Goal: Task Accomplishment & Management: Manage account settings

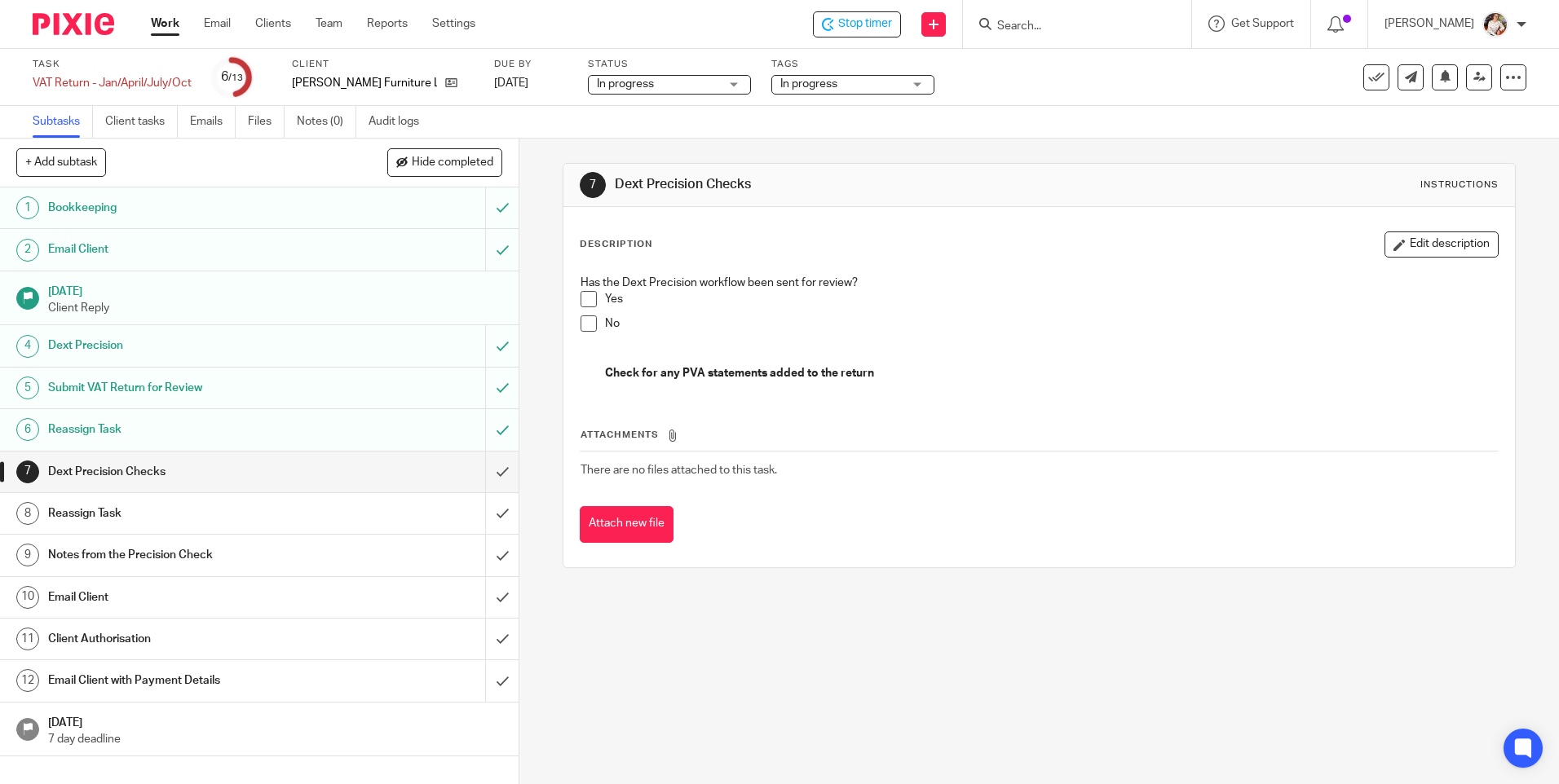
click at [585, 298] on span at bounding box center [588, 298] width 17 height 17
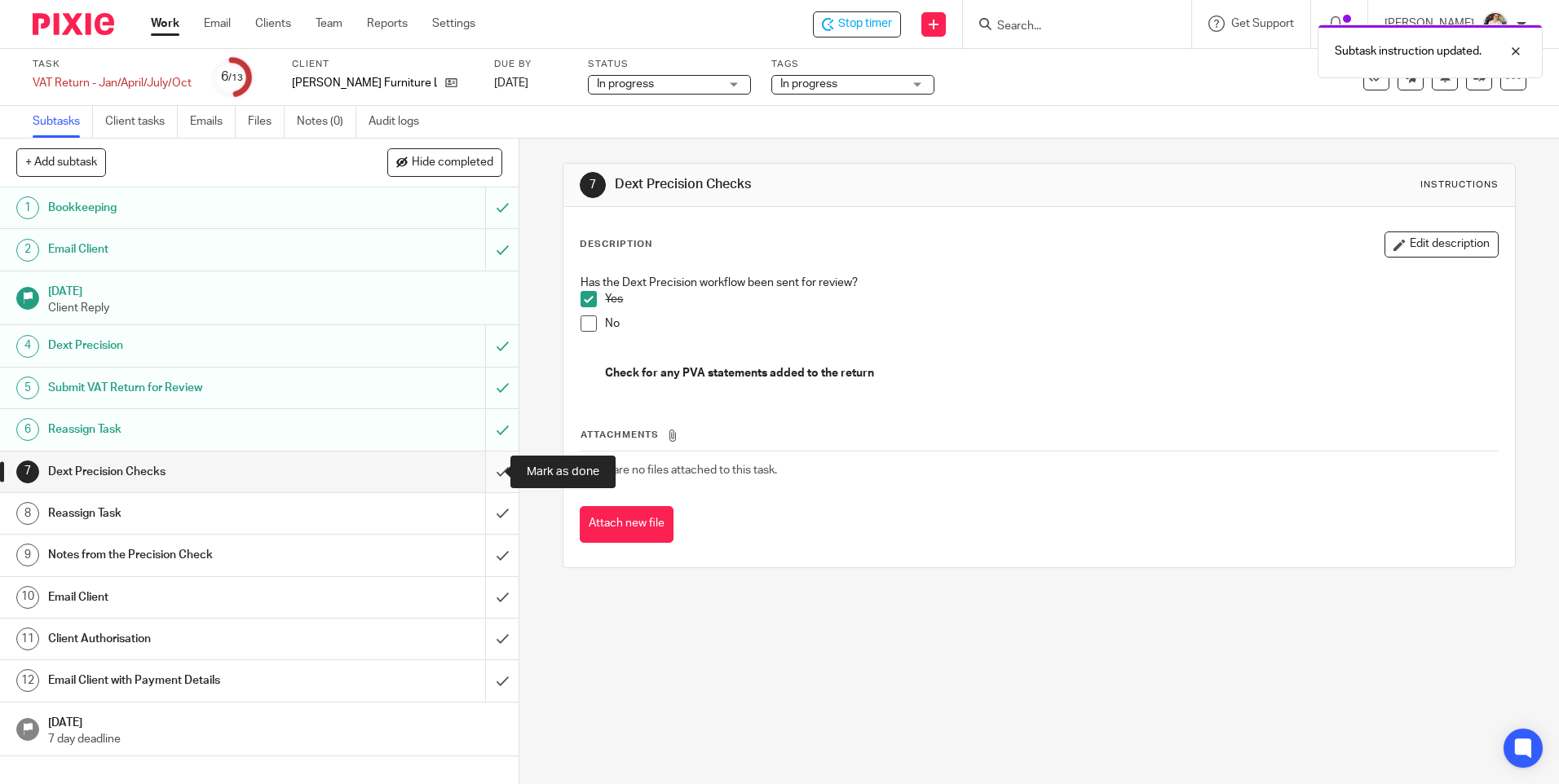
click at [492, 469] on input "submit" at bounding box center [260, 472] width 519 height 41
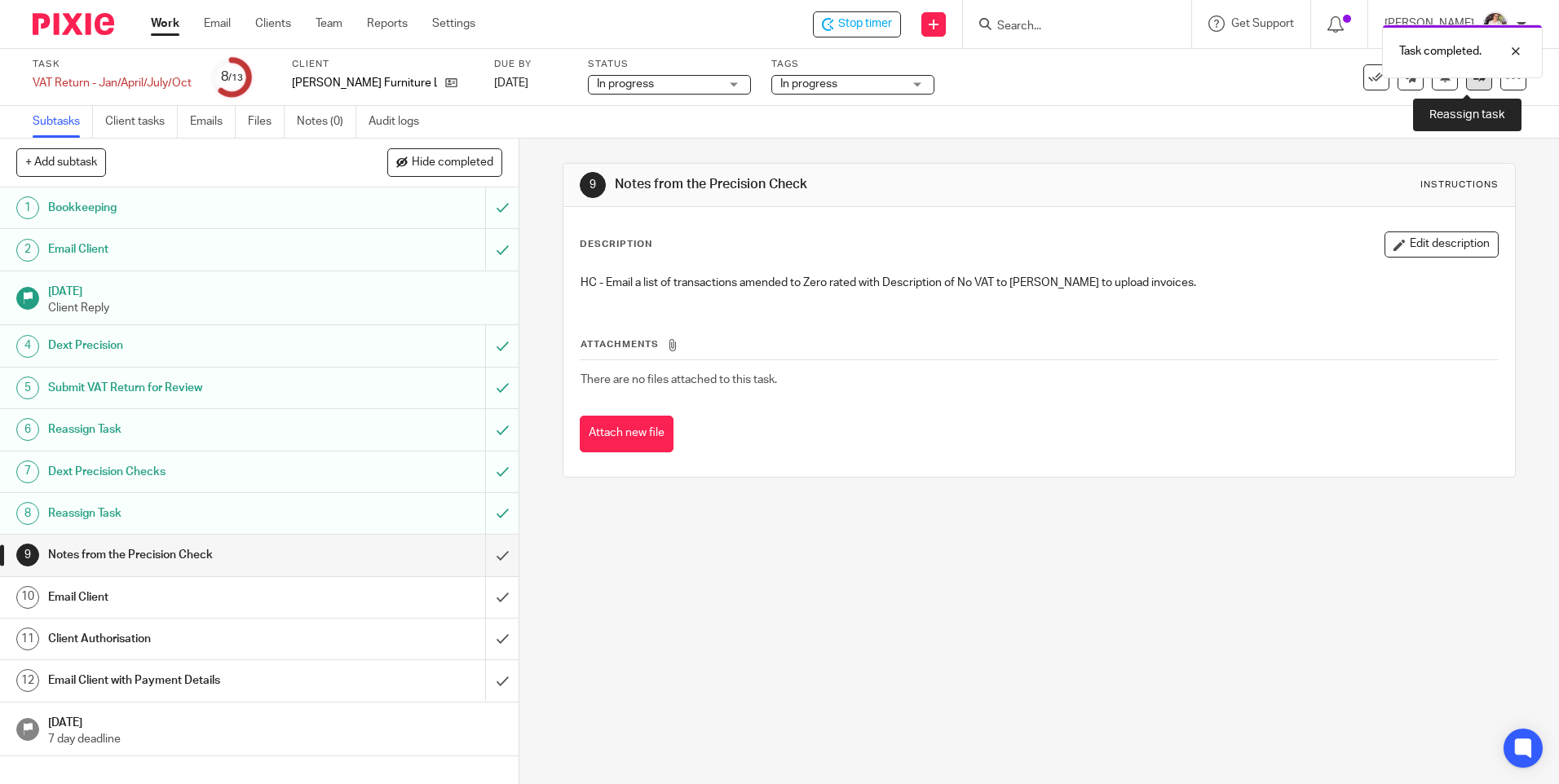
click at [1473, 81] on icon at bounding box center [1479, 77] width 13 height 13
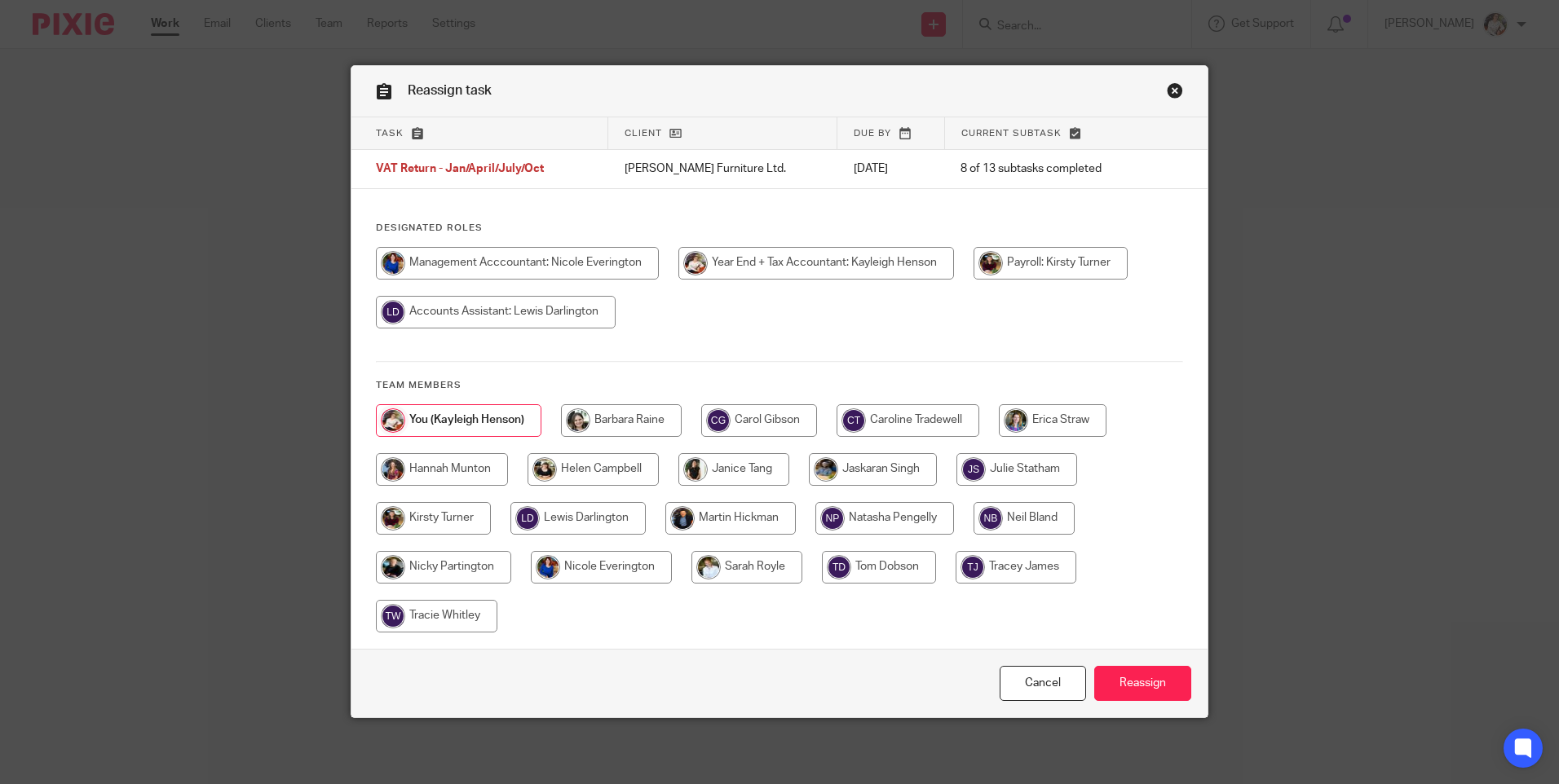
click at [602, 470] on input "radio" at bounding box center [593, 469] width 132 height 32
radio input "true"
click at [1135, 690] on input "Reassign" at bounding box center [1142, 684] width 97 height 35
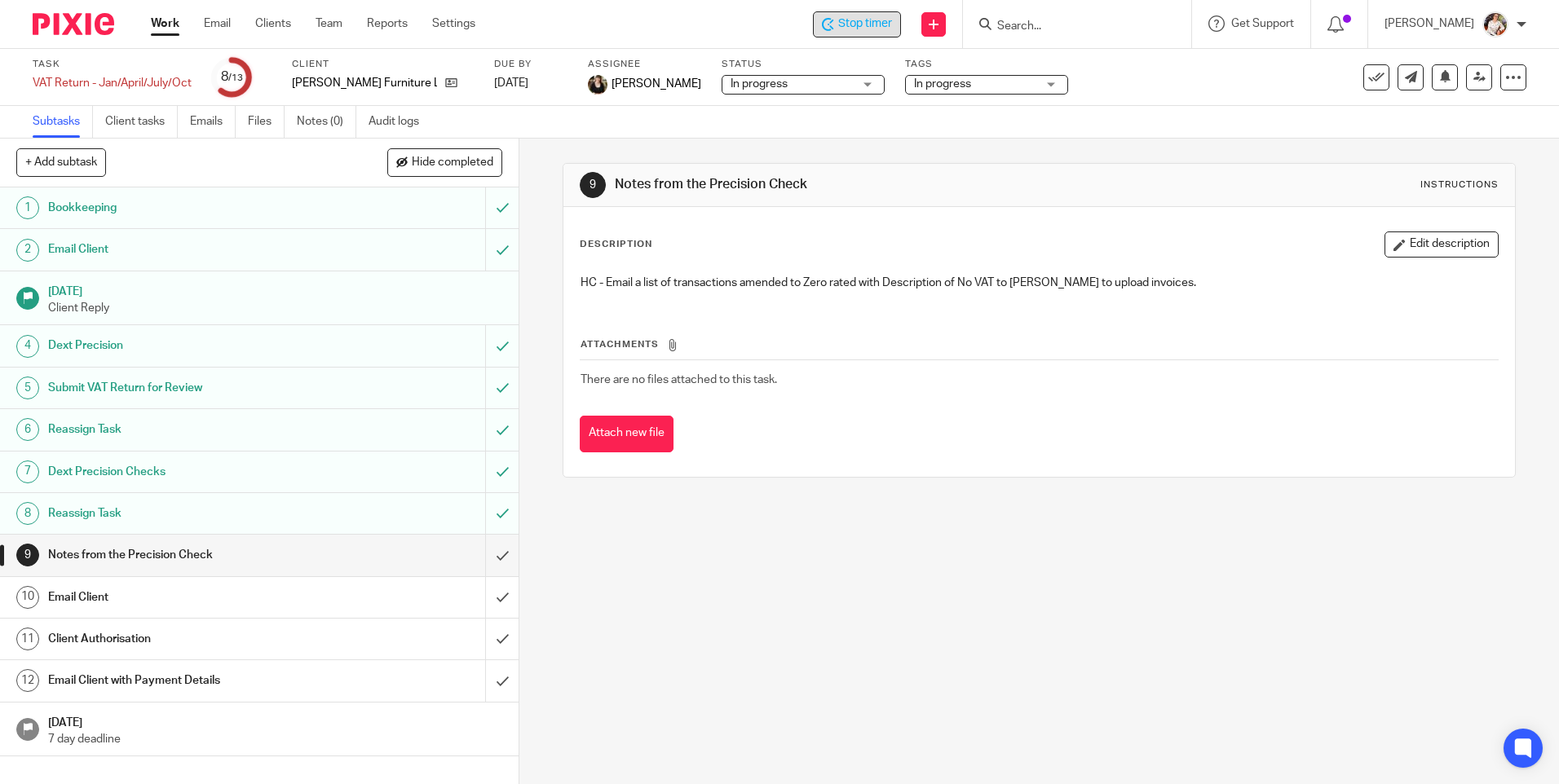
click at [870, 27] on span "Stop timer" at bounding box center [864, 24] width 54 height 18
click at [172, 27] on link "Work" at bounding box center [165, 23] width 28 height 17
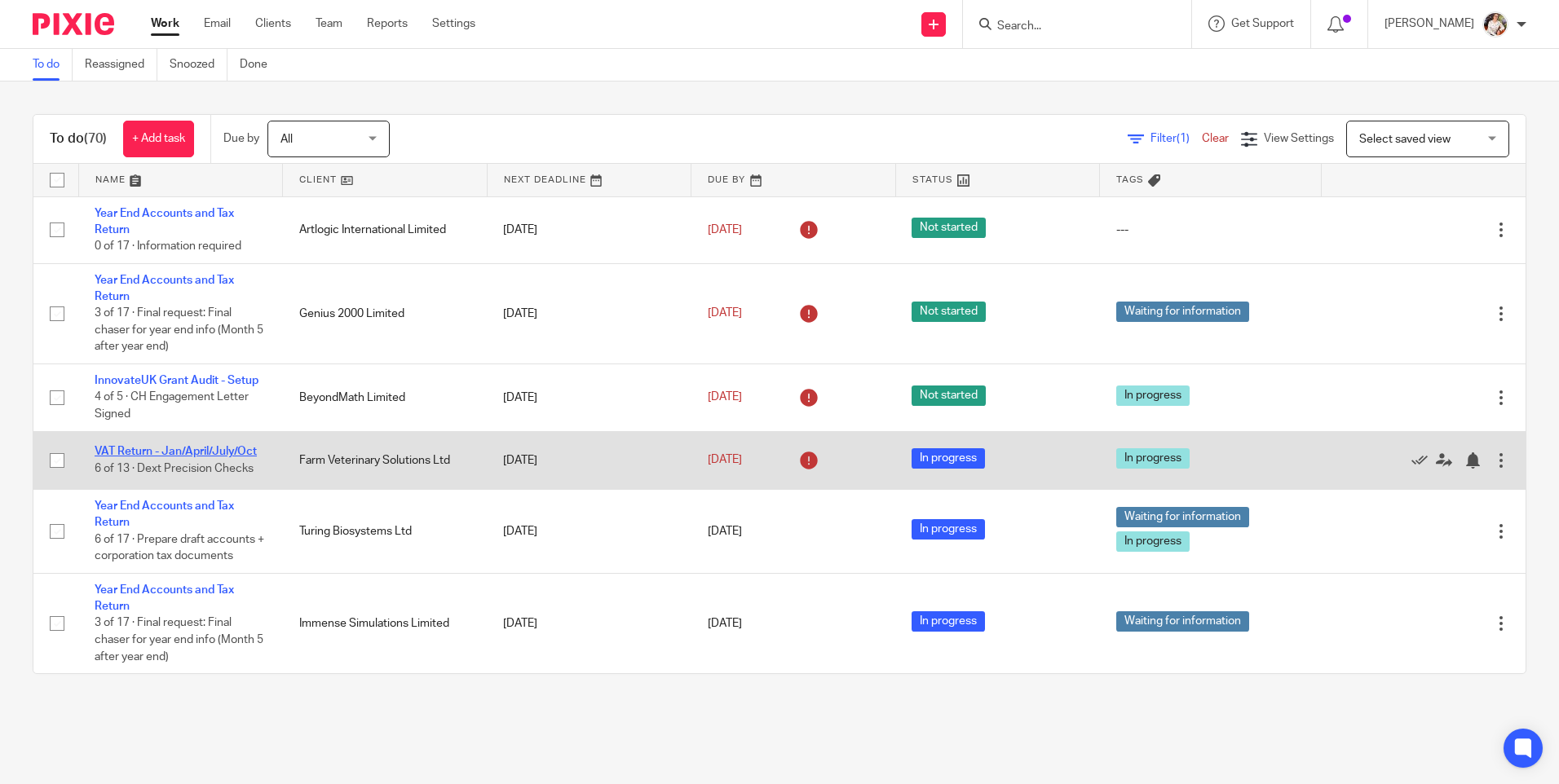
click at [140, 450] on link "VAT Return - Jan/April/July/Oct" at bounding box center [176, 451] width 162 height 12
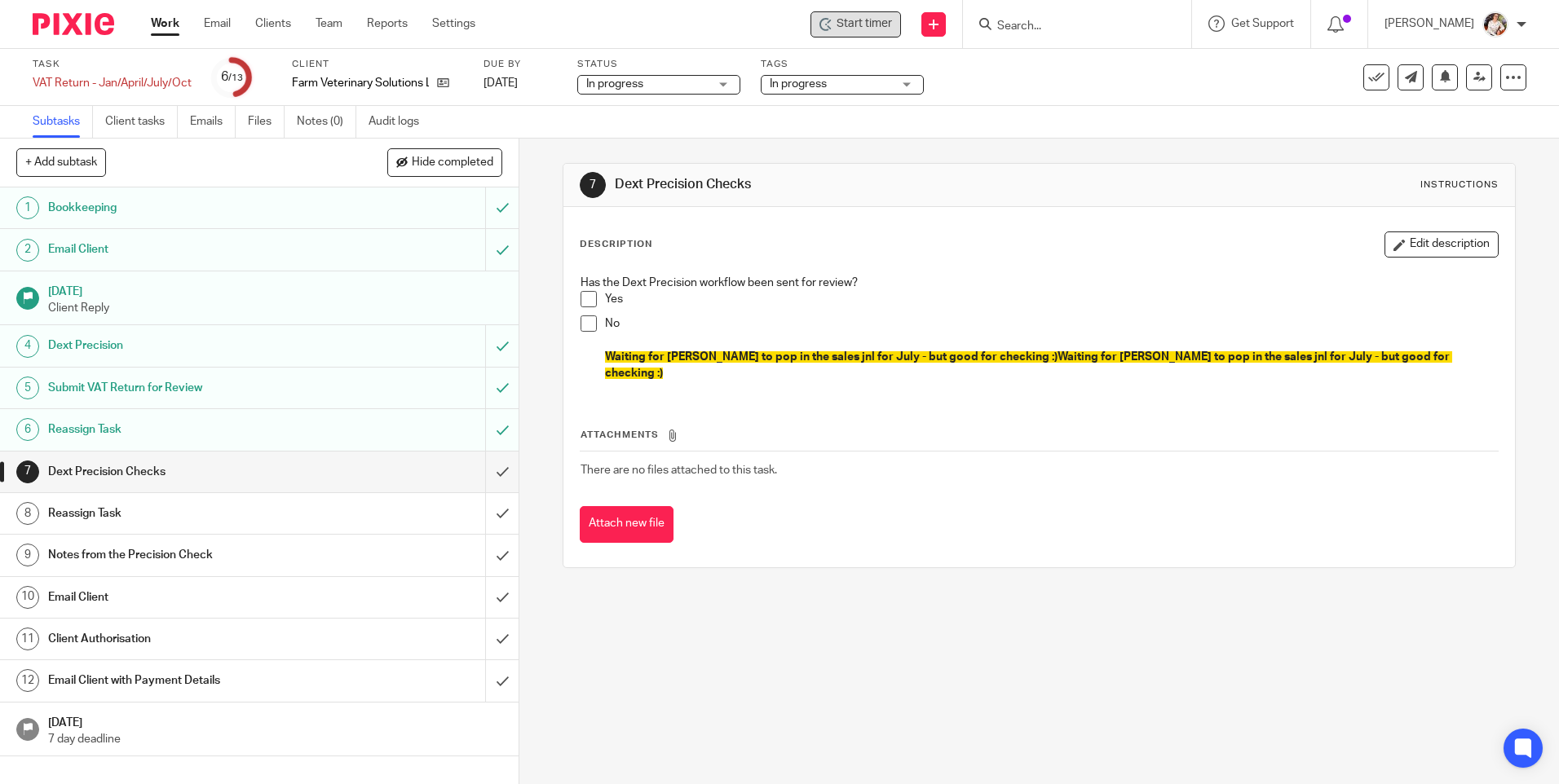
click at [836, 22] on div "Start timer" at bounding box center [856, 24] width 72 height 18
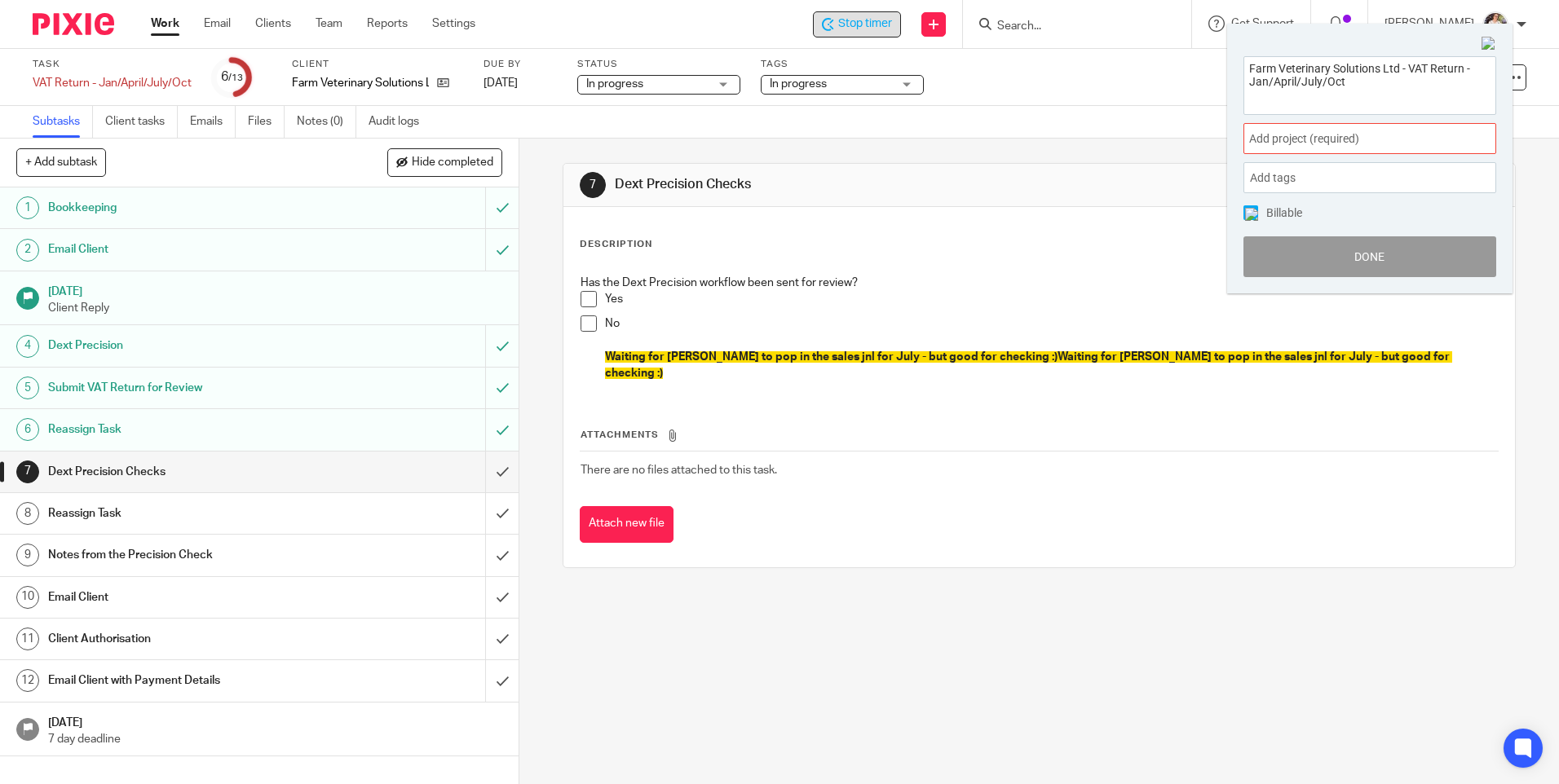
click at [1420, 142] on span "Add project (required) :" at bounding box center [1352, 139] width 206 height 18
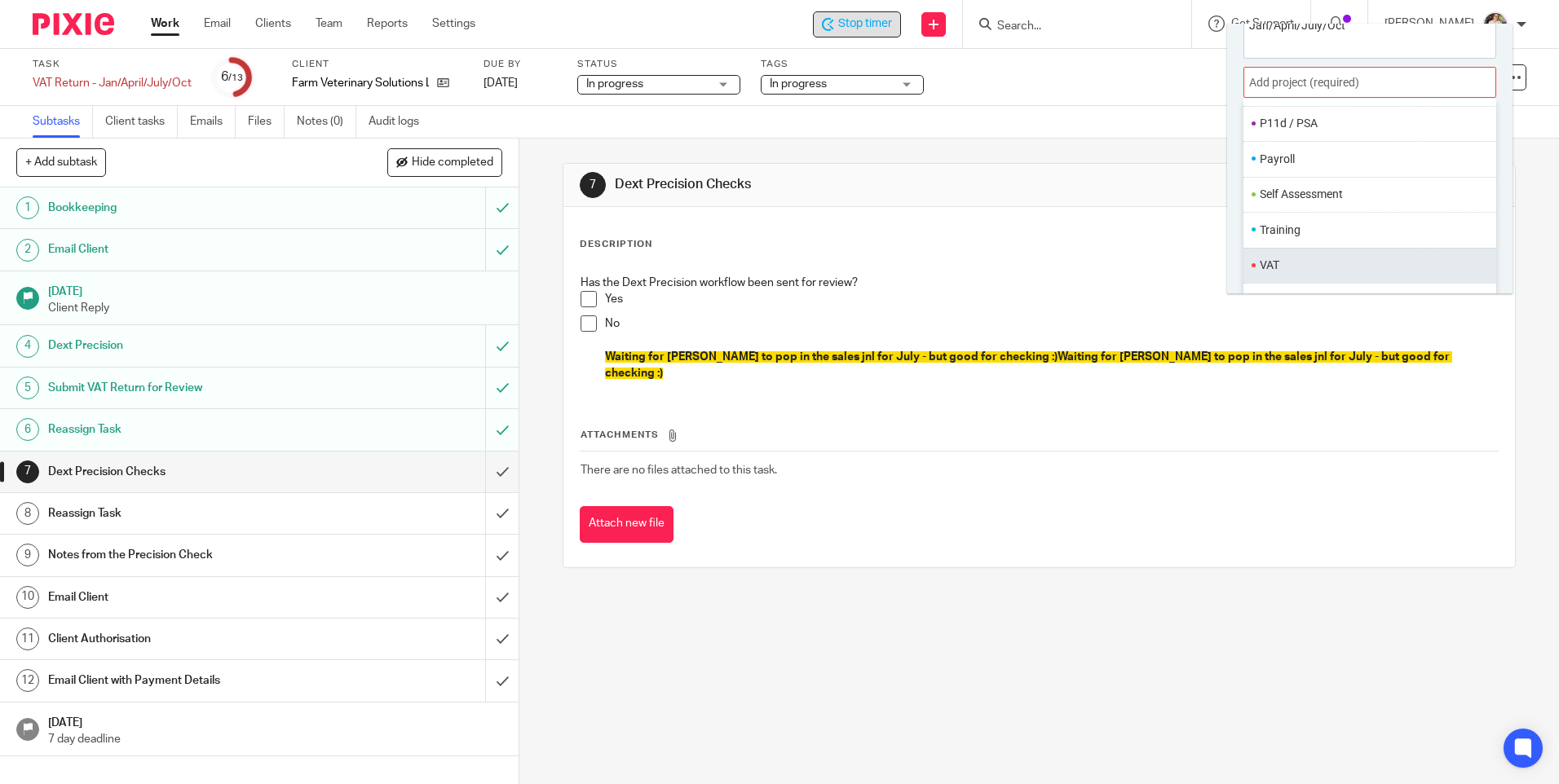
scroll to position [81, 0]
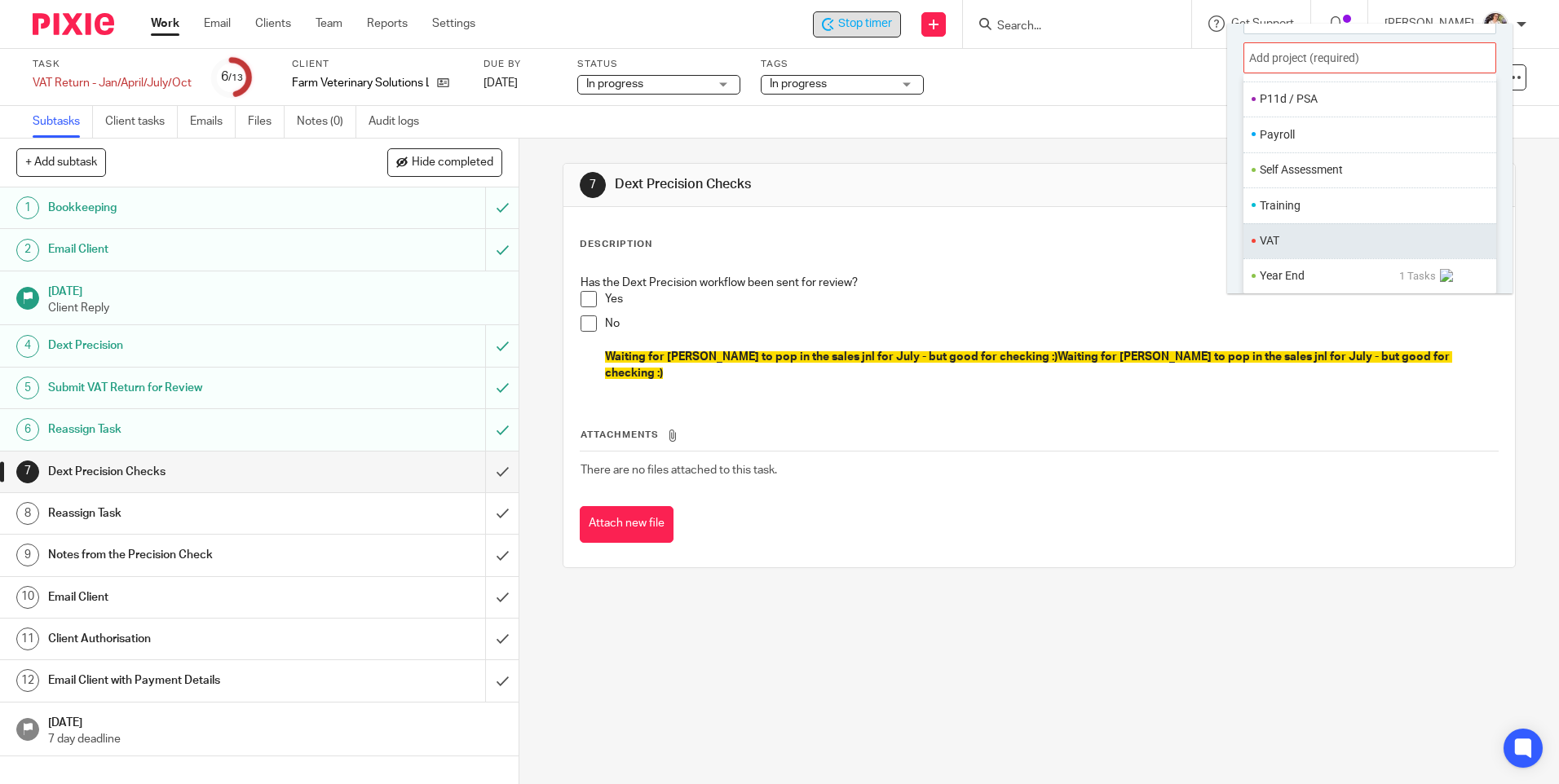
click at [1279, 249] on li "VAT" at bounding box center [1366, 241] width 213 height 18
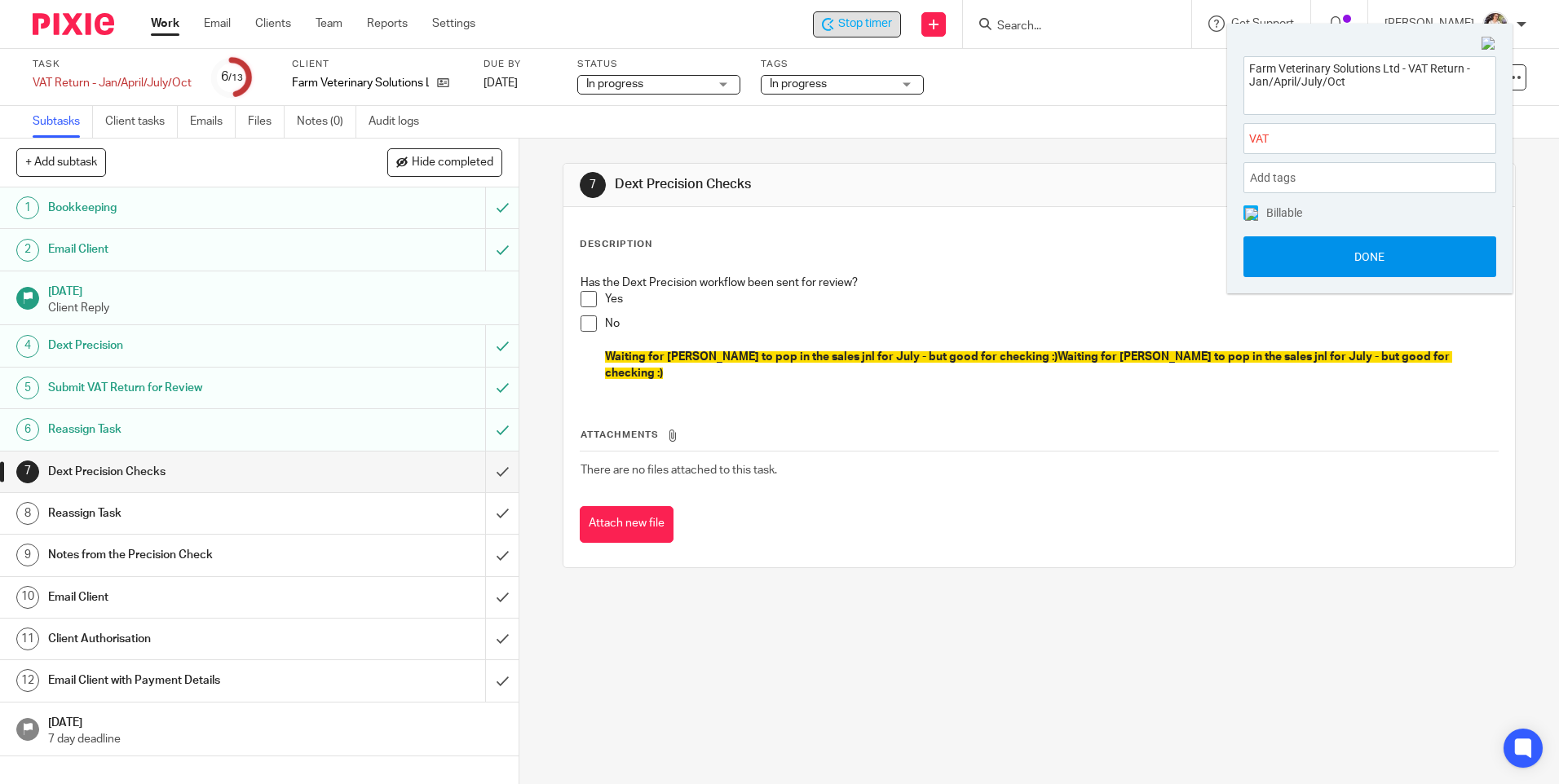
click at [1285, 255] on button "Done" at bounding box center [1370, 256] width 253 height 41
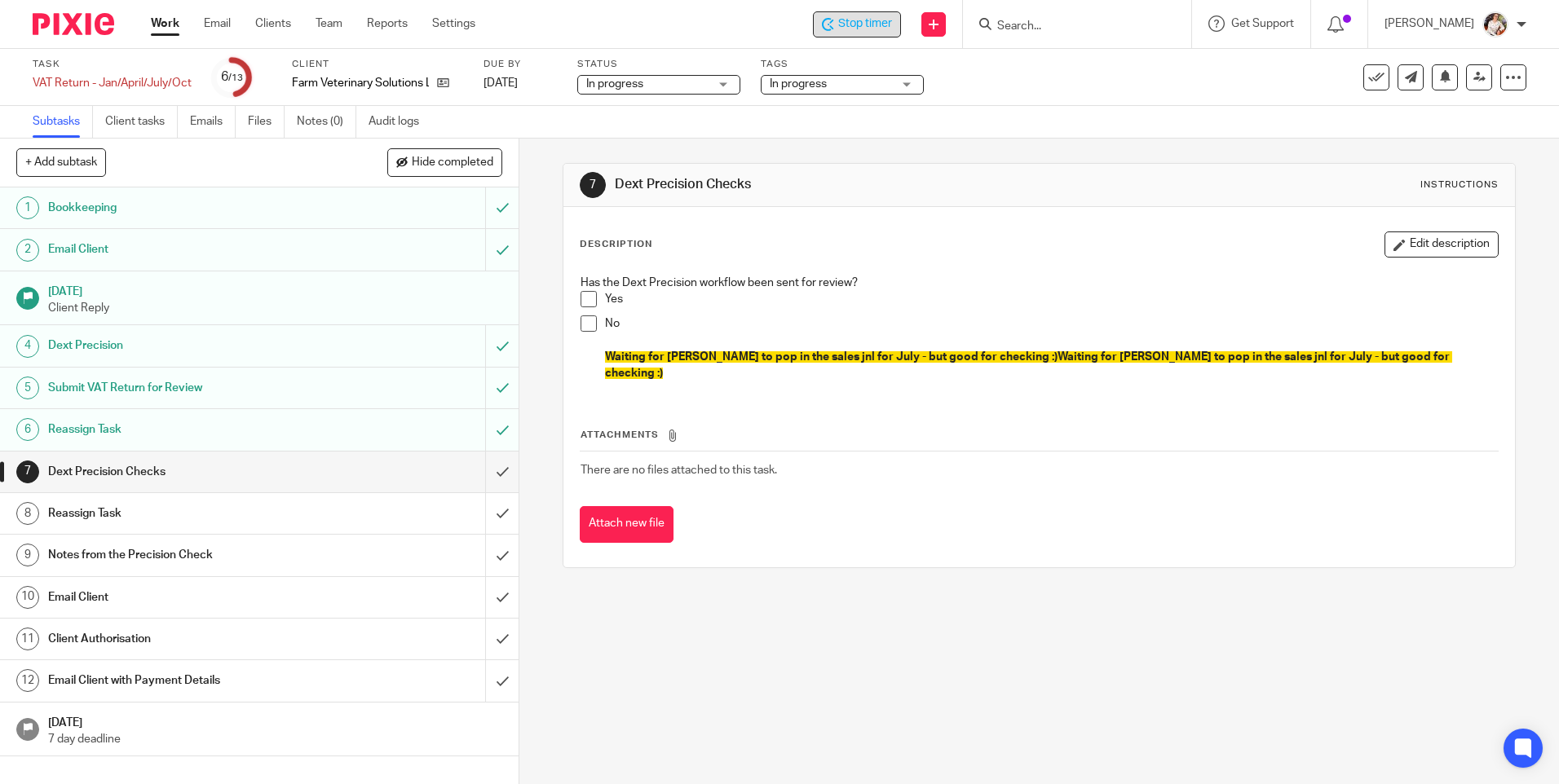
click at [584, 293] on span at bounding box center [588, 298] width 17 height 17
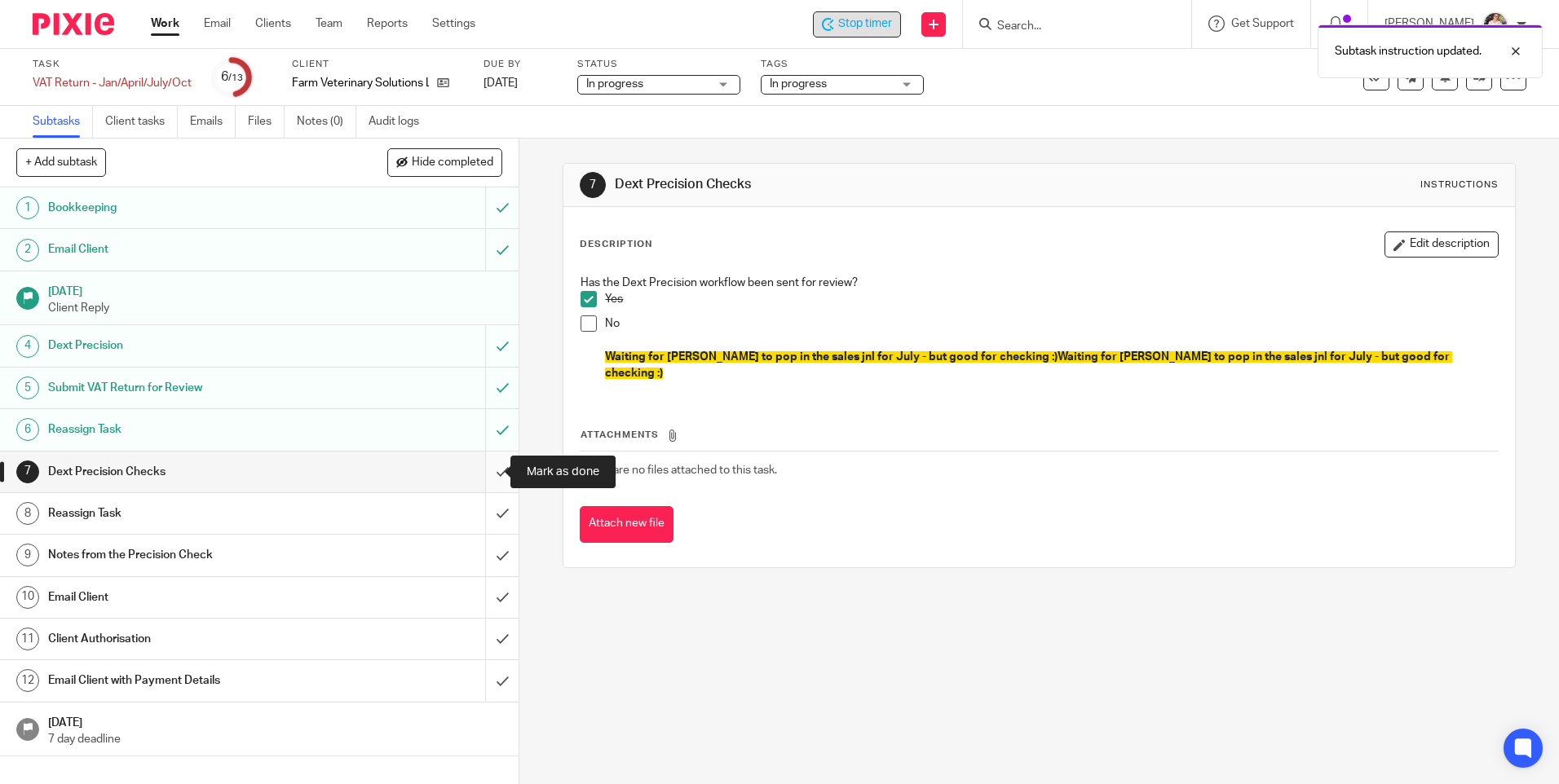
click at [485, 472] on input "submit" at bounding box center [260, 472] width 519 height 41
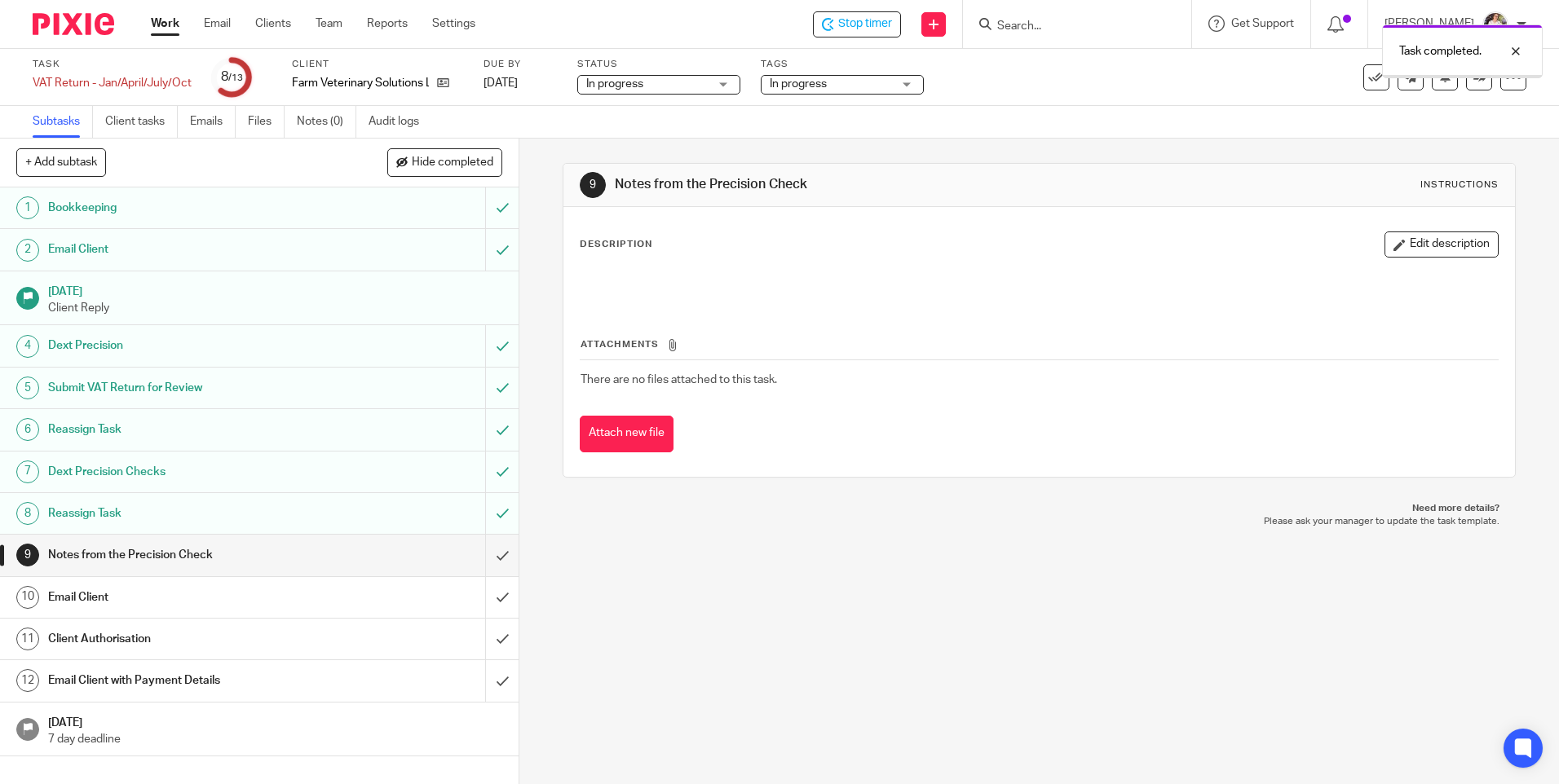
click at [876, 83] on span "In progress" at bounding box center [830, 85] width 122 height 18
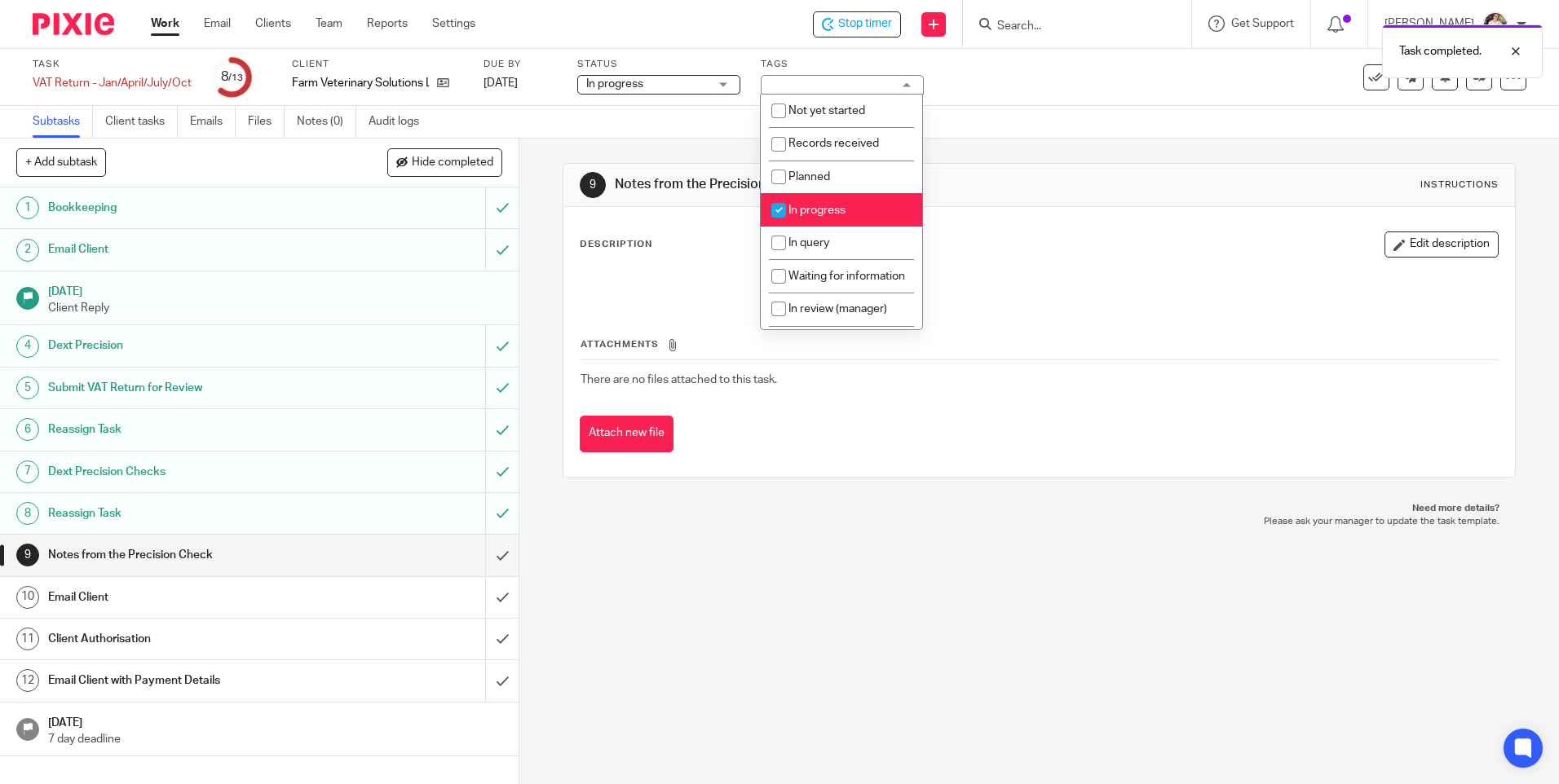
click at [1062, 82] on div "Task VAT Return - Jan/April/July/Oct Save VAT Return - Jan/April/July/[DATE] Cl…" at bounding box center [655, 77] width 1245 height 39
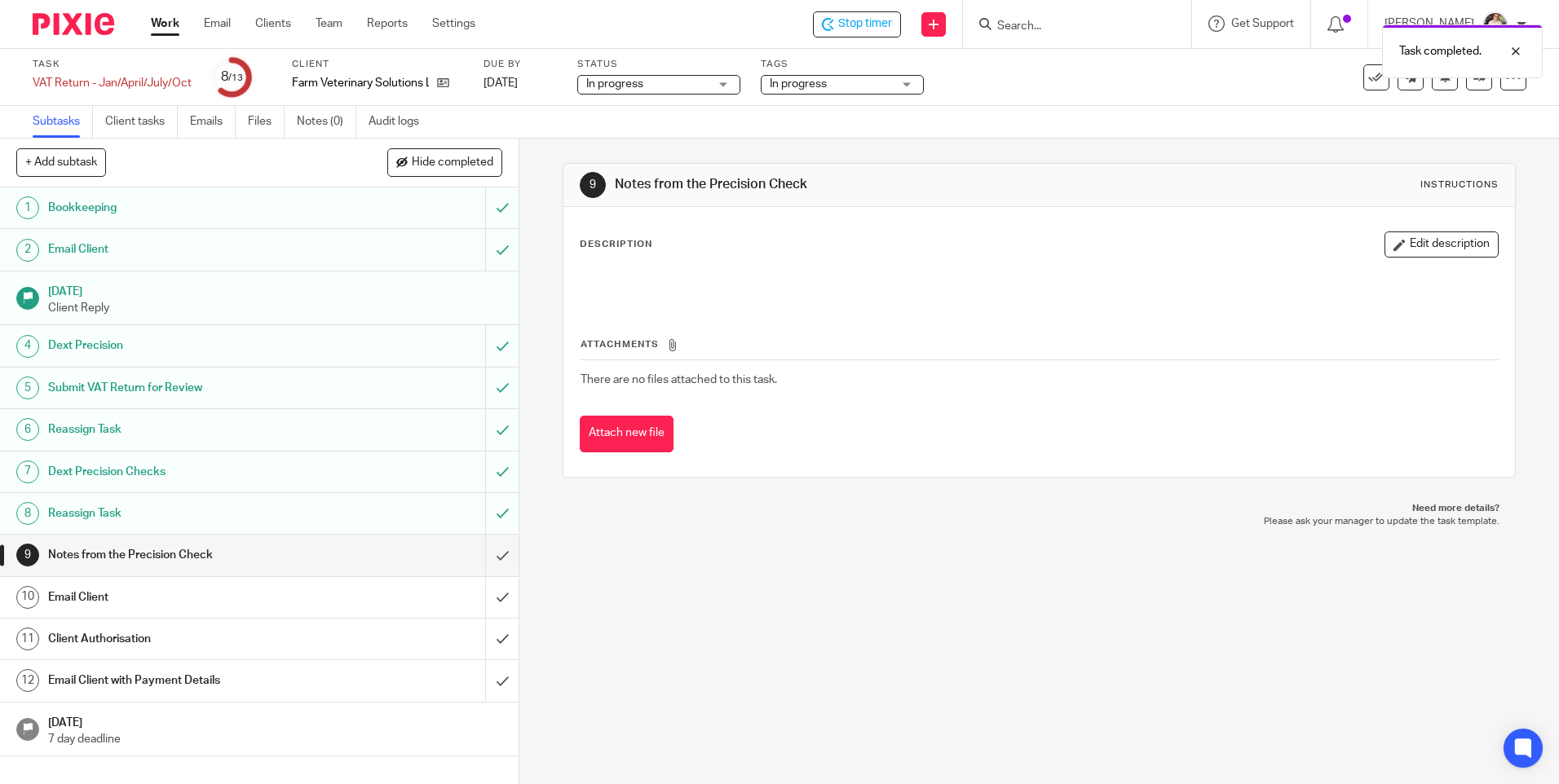
click at [1454, 87] on div "See template in use Advanced task editor Copy task Change schedule [GEOGRAPHIC_…" at bounding box center [1445, 77] width 163 height 26
click at [1466, 87] on link at bounding box center [1479, 77] width 26 height 26
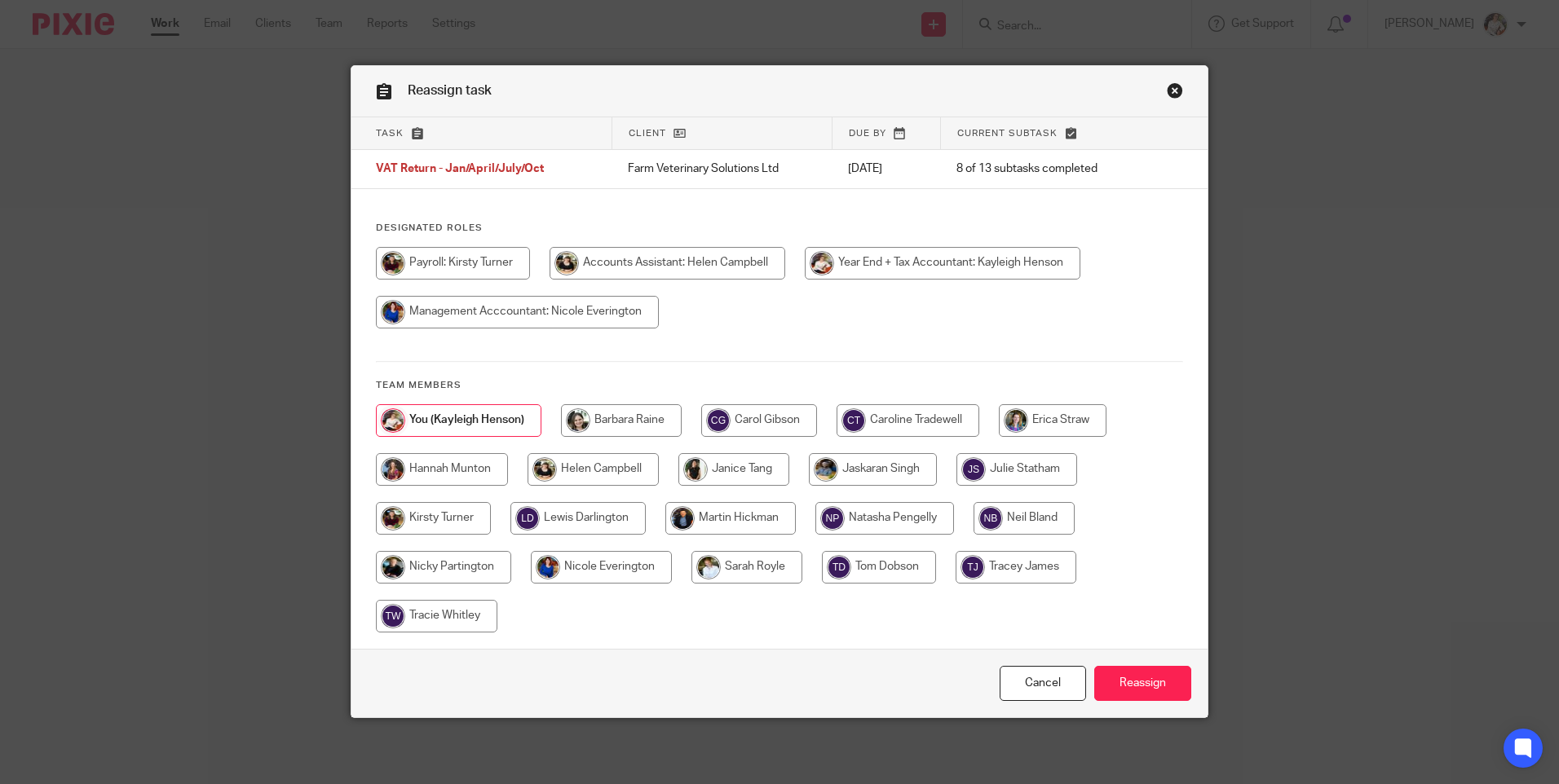
drag, startPoint x: 605, startPoint y: 467, endPoint x: 666, endPoint y: 482, distance: 62.8
click at [605, 465] on input "radio" at bounding box center [593, 469] width 132 height 32
radio input "true"
click at [1154, 697] on input "Reassign" at bounding box center [1142, 684] width 97 height 35
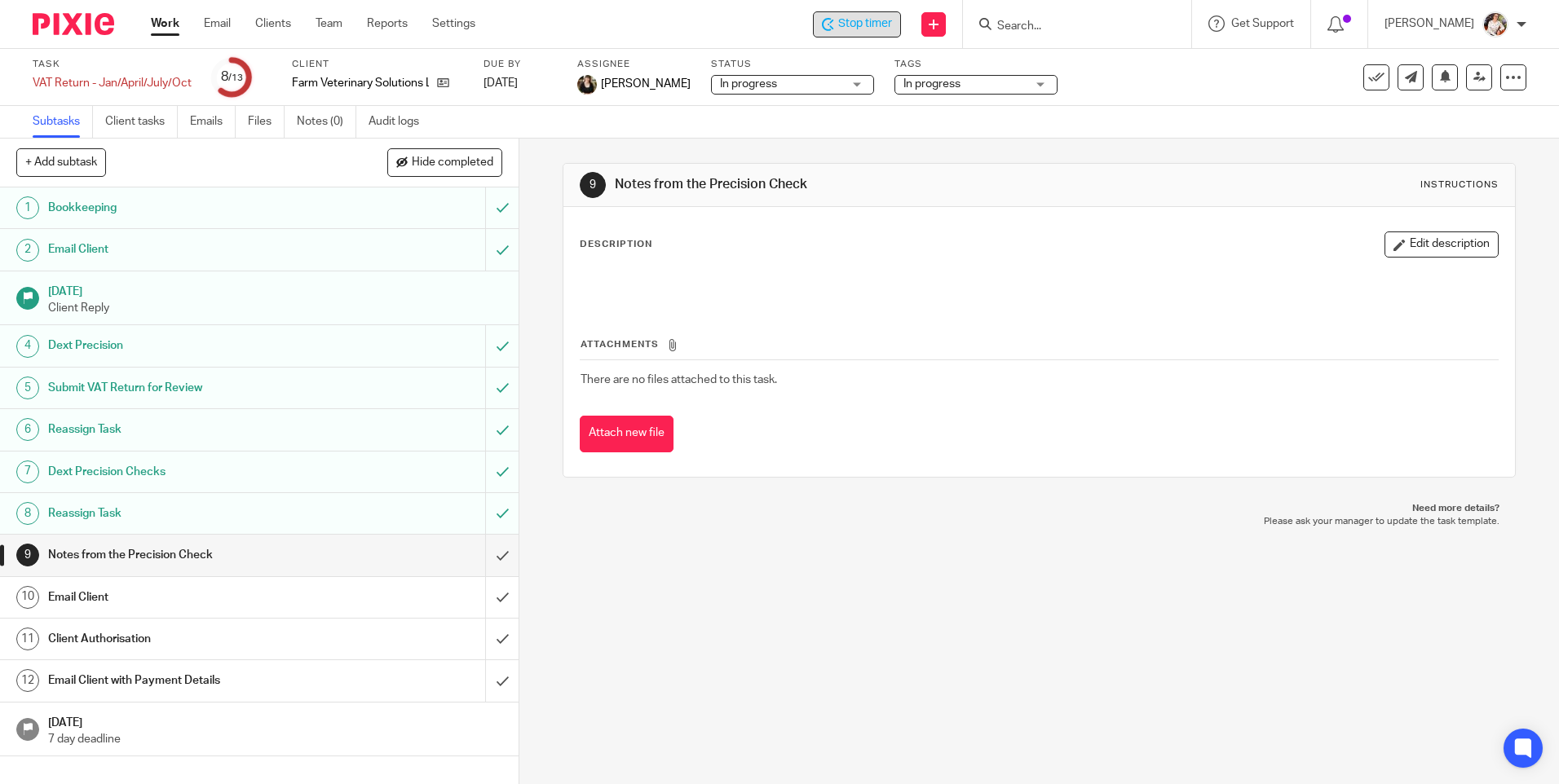
click at [870, 29] on span "Stop timer" at bounding box center [864, 24] width 54 height 18
drag, startPoint x: 862, startPoint y: 42, endPoint x: 803, endPoint y: 126, distance: 102.6
click at [803, 129] on div "Subtasks Client tasks Emails Files Notes (0) Audit logs" at bounding box center [780, 122] width 1559 height 32
click at [169, 20] on link "Work" at bounding box center [165, 23] width 28 height 17
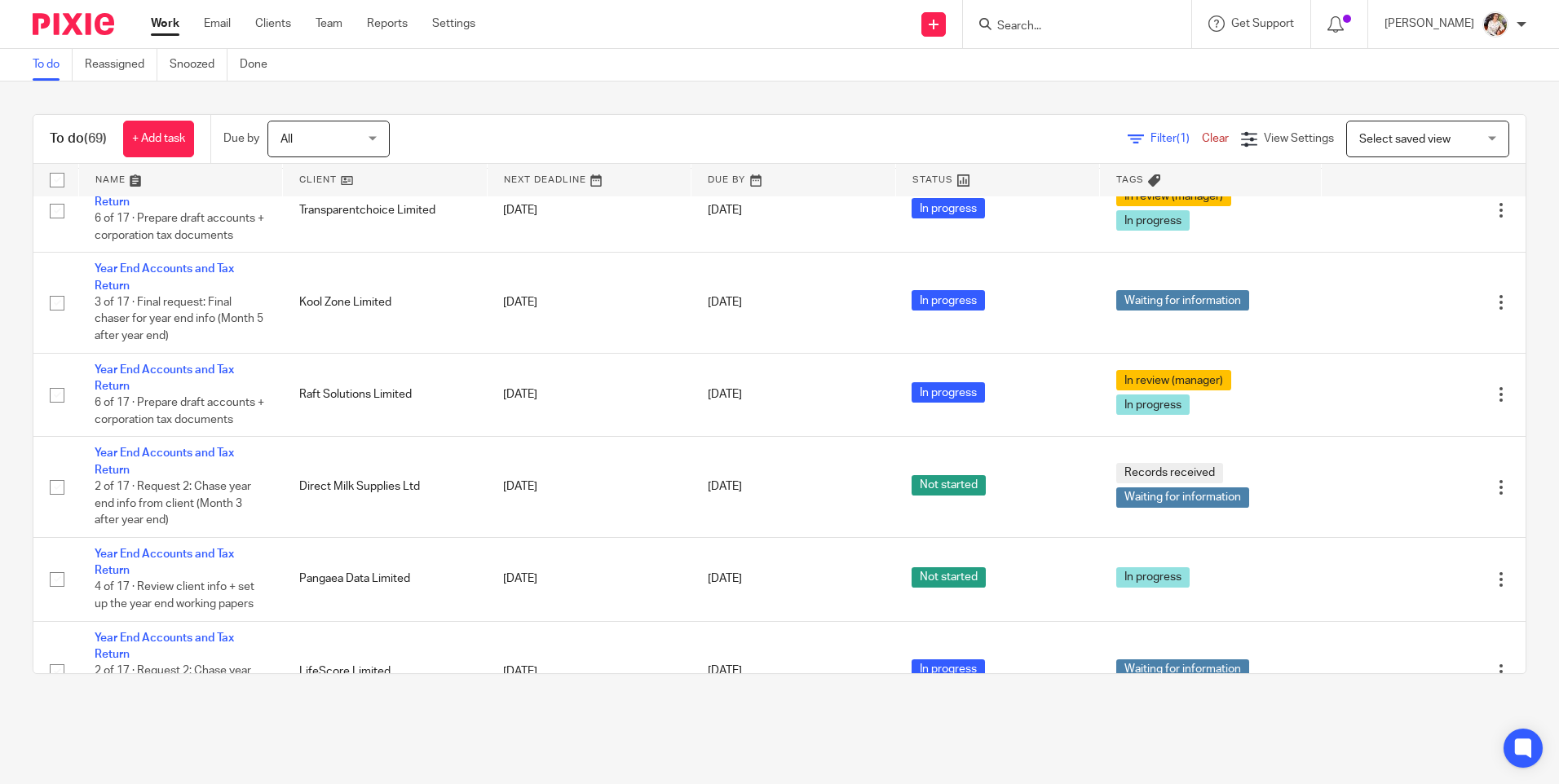
scroll to position [570, 0]
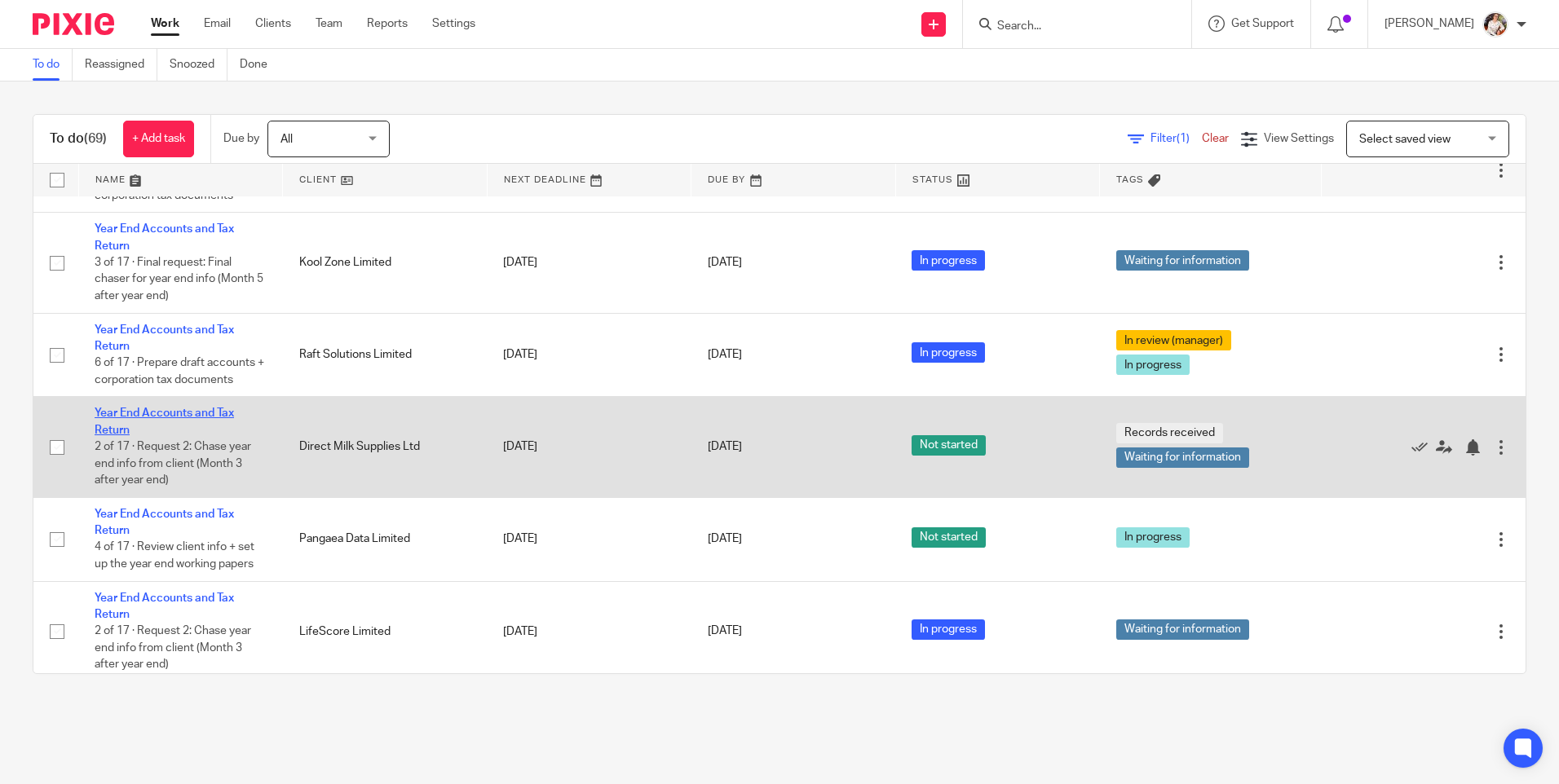
click at [219, 431] on link "Year End Accounts and Tax Return" at bounding box center [164, 421] width 140 height 27
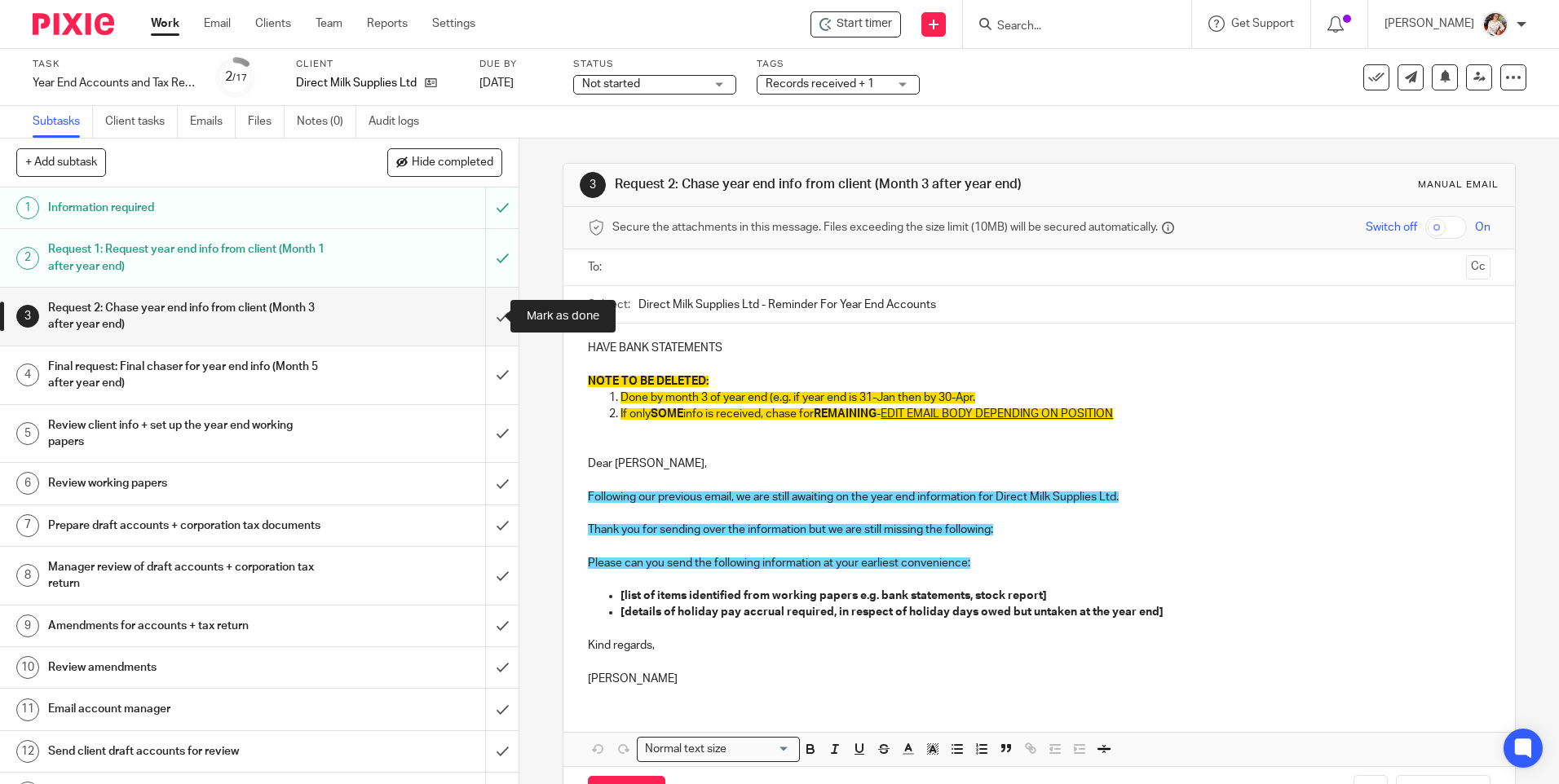
click at [481, 313] on input "submit" at bounding box center [260, 316] width 519 height 58
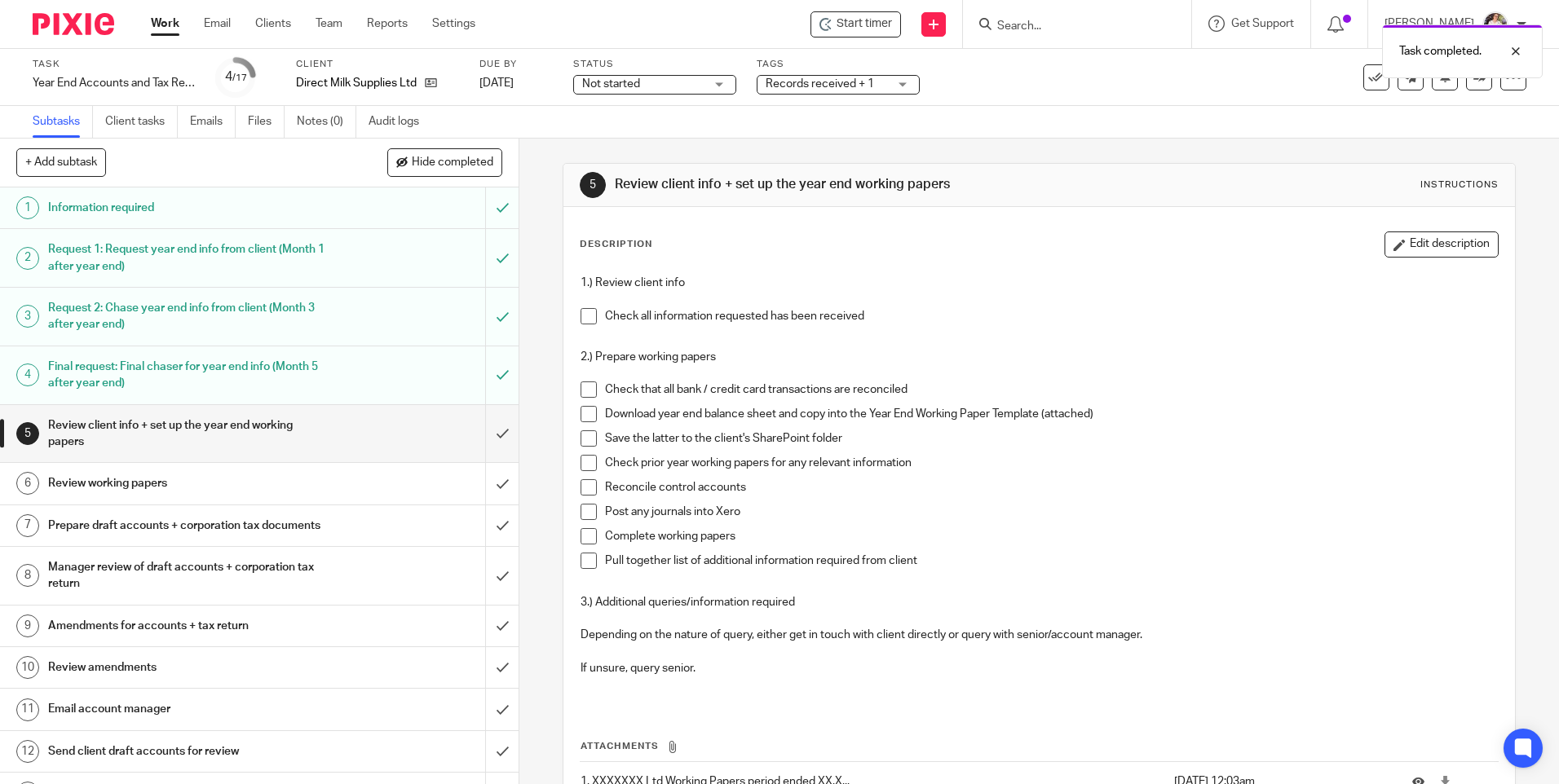
click at [873, 27] on div "Task completed." at bounding box center [1161, 48] width 763 height 62
click at [869, 32] on div "Start timer" at bounding box center [856, 24] width 91 height 26
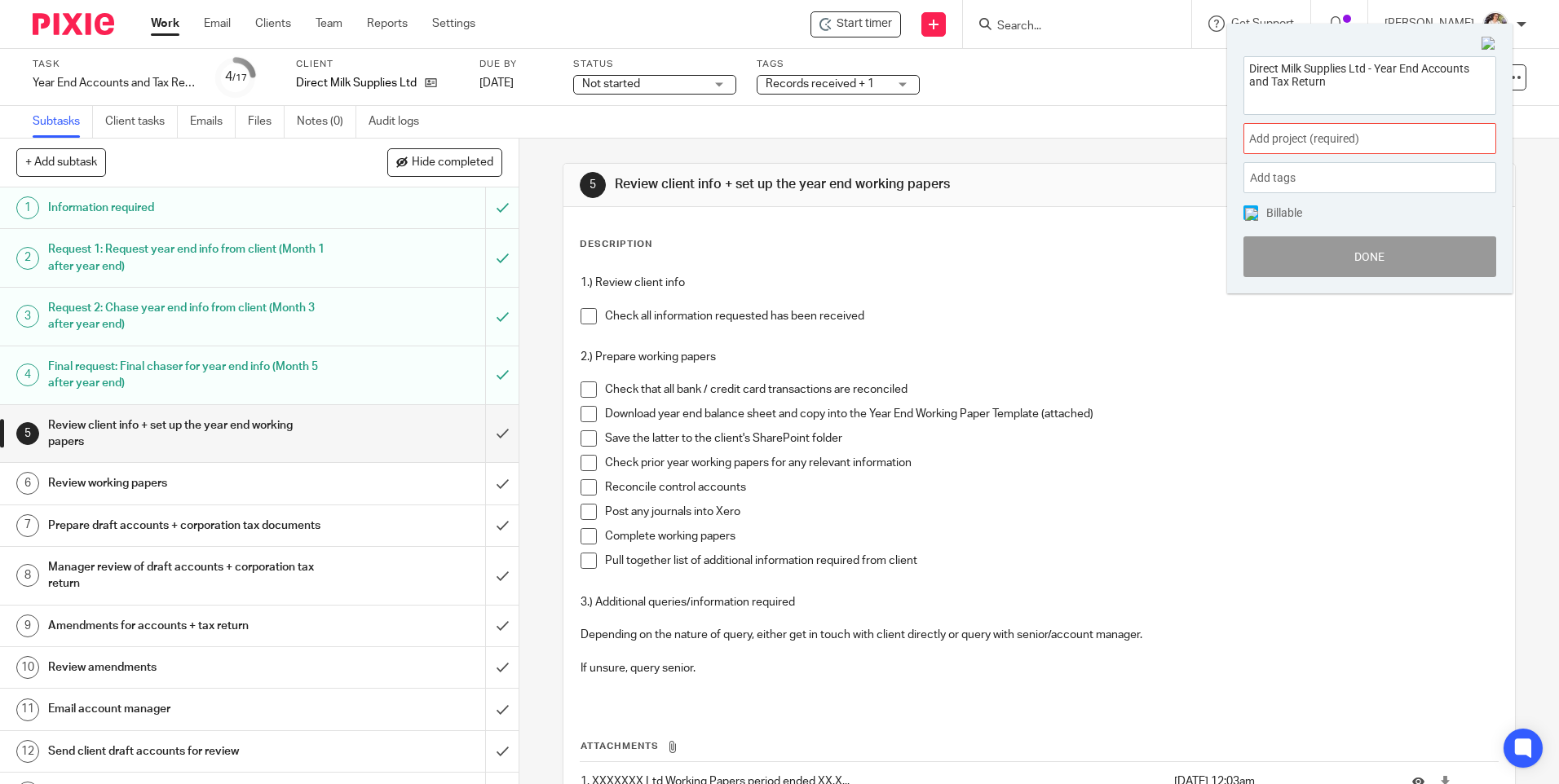
click at [1374, 142] on span "Add project (required) :" at bounding box center [1352, 139] width 206 height 18
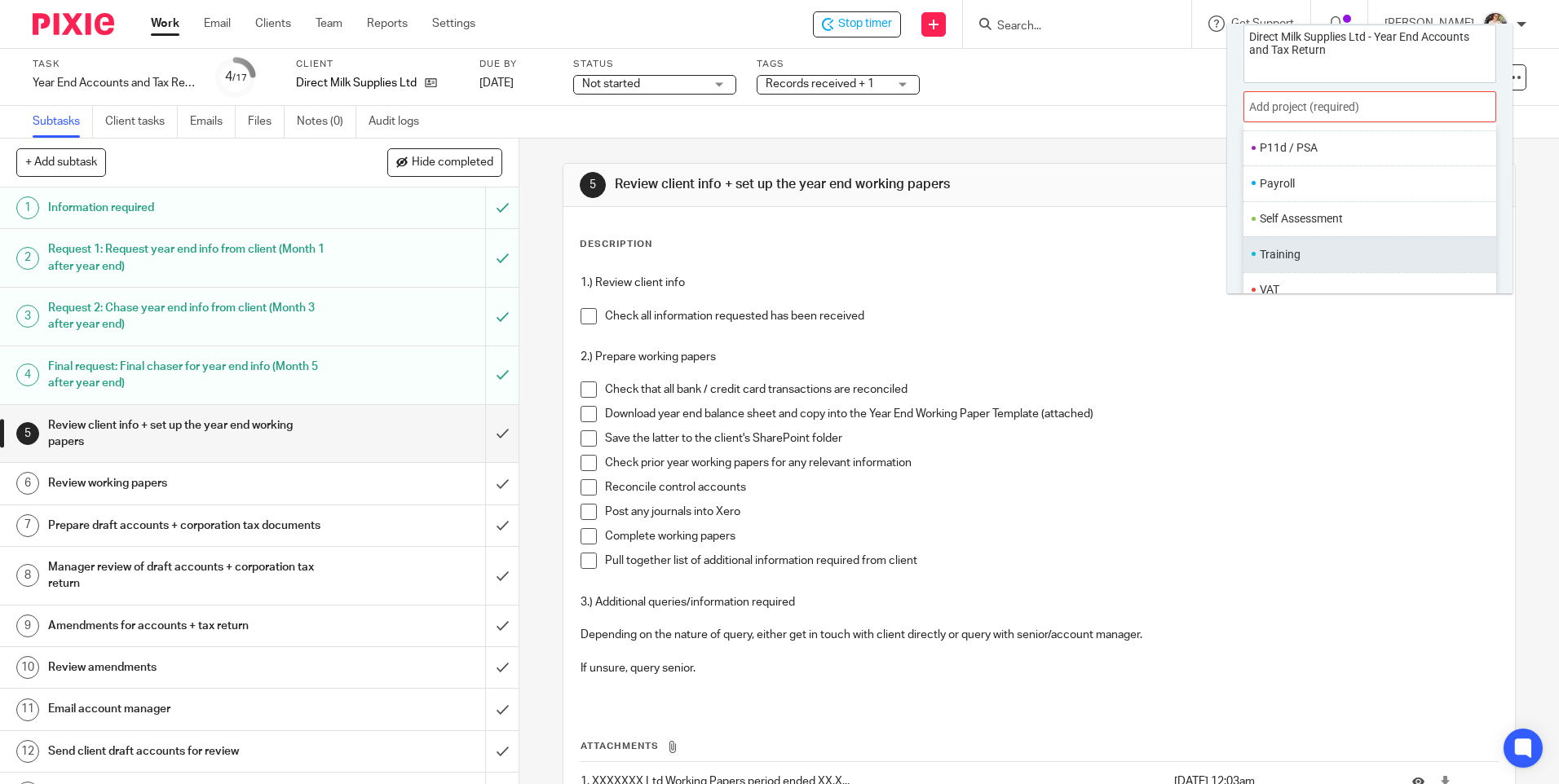
scroll to position [81, 0]
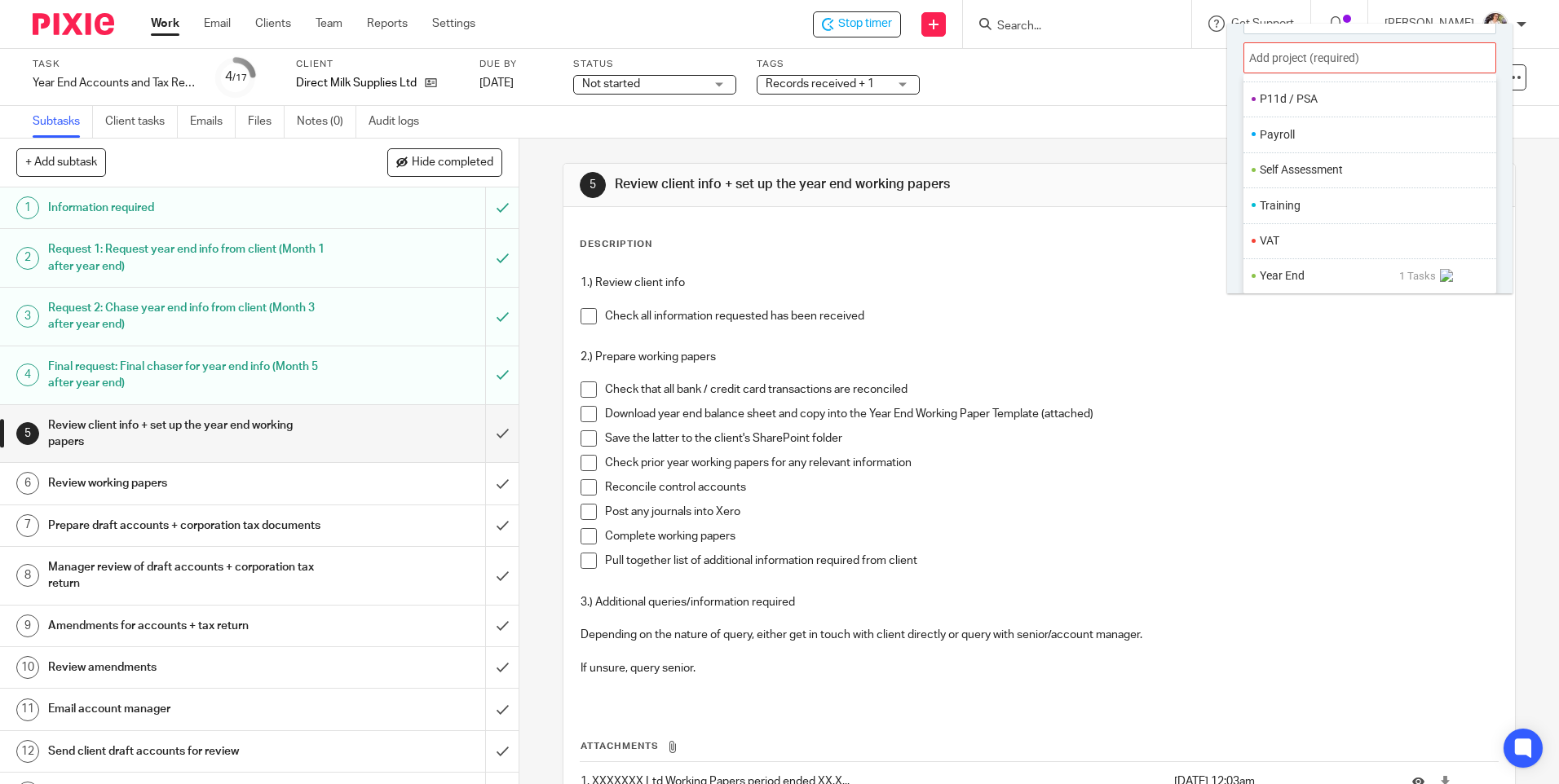
click at [1271, 276] on li "Year End" at bounding box center [1329, 276] width 140 height 18
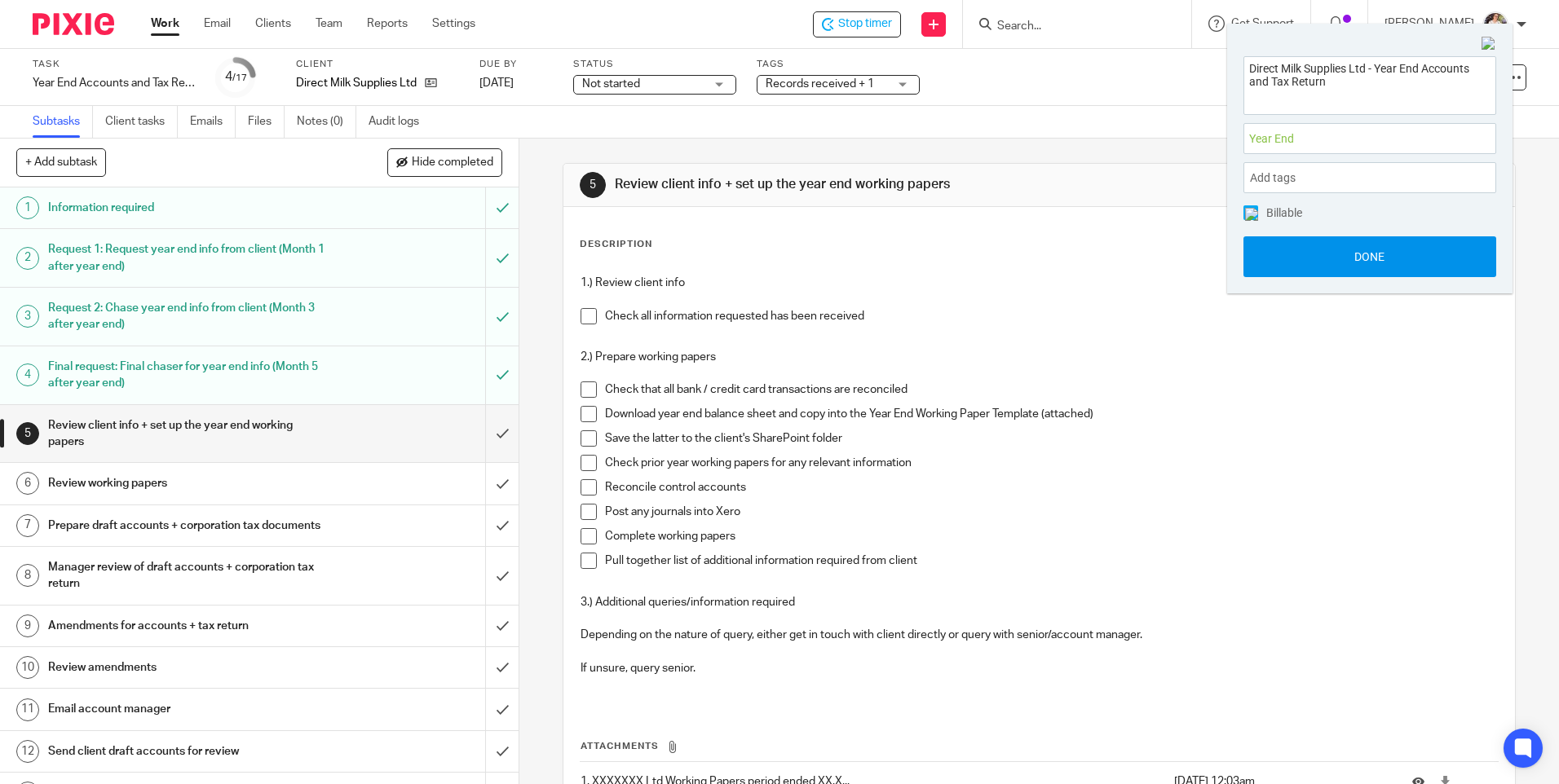
click at [1323, 253] on button "Done" at bounding box center [1370, 256] width 253 height 41
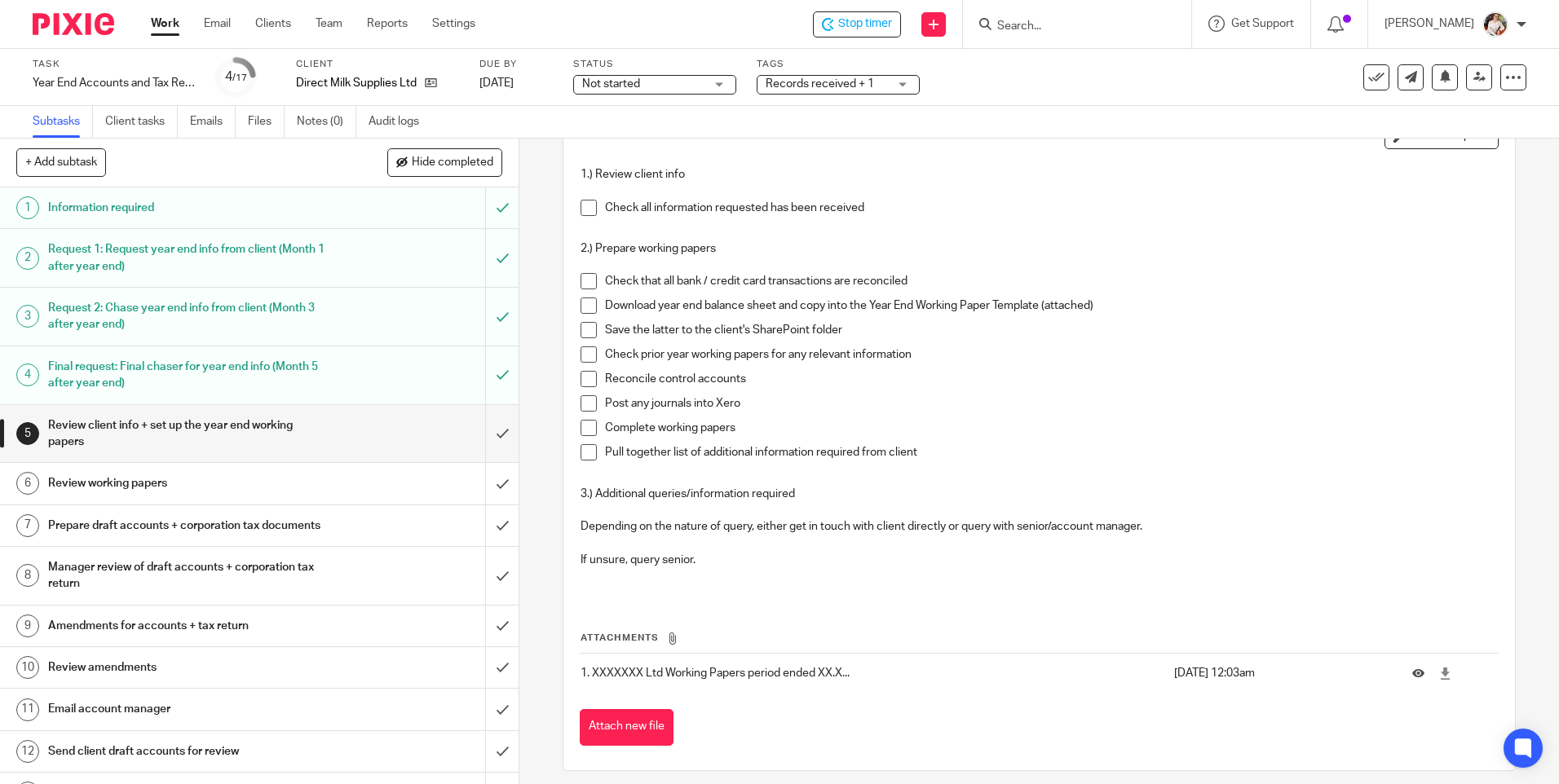
scroll to position [120, 0]
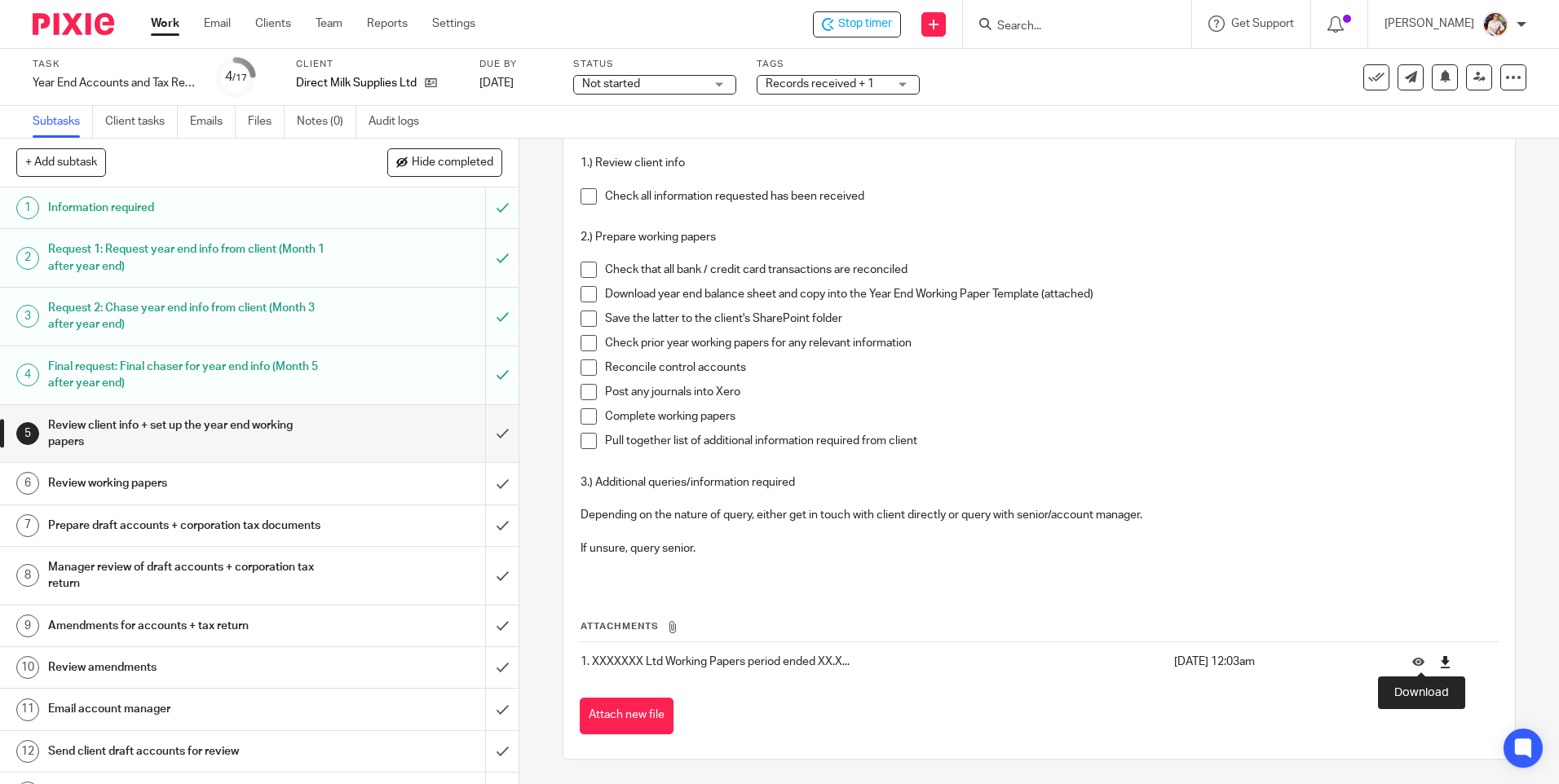
click at [1439, 663] on icon at bounding box center [1445, 662] width 13 height 13
